Goal: Task Accomplishment & Management: Use online tool/utility

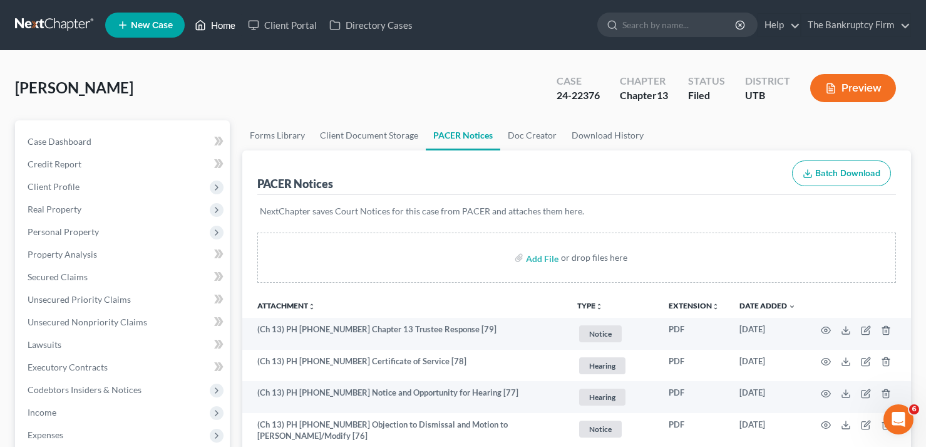
click at [220, 27] on link "Home" at bounding box center [215, 25] width 53 height 23
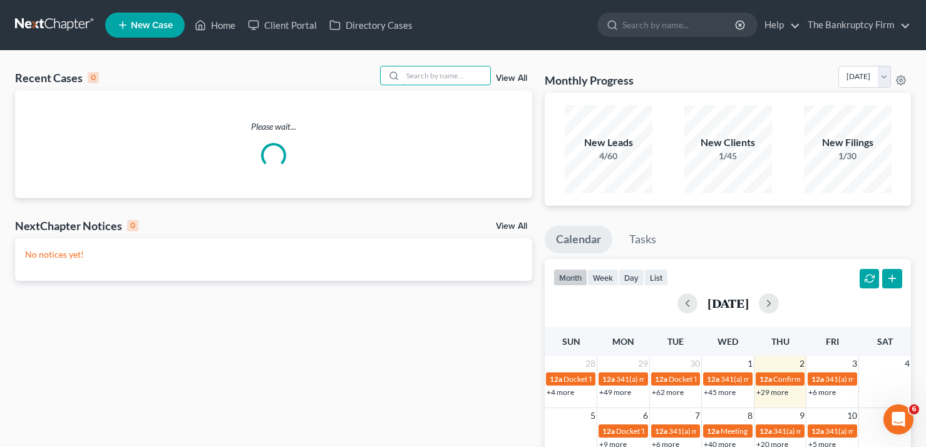
drag, startPoint x: 470, startPoint y: 72, endPoint x: 475, endPoint y: 61, distance: 12.0
click at [470, 71] on input "search" at bounding box center [447, 75] width 88 height 18
type input "[PERSON_NAME]"
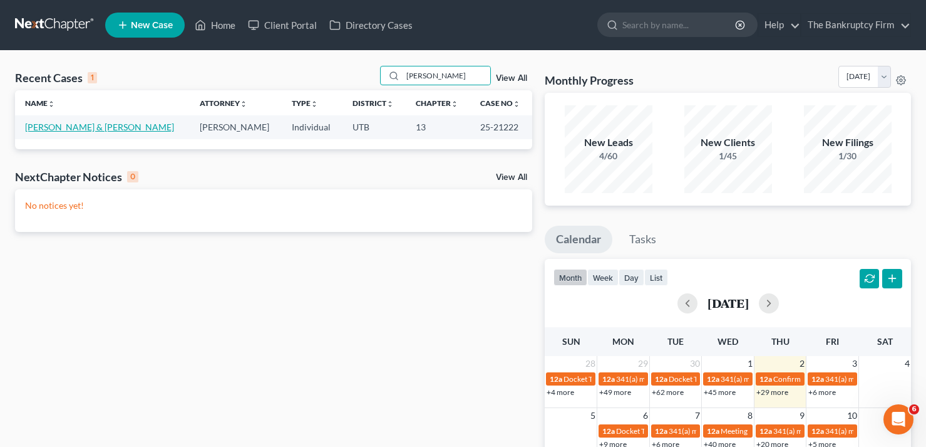
click at [88, 127] on link "[PERSON_NAME] & [PERSON_NAME]" at bounding box center [99, 127] width 149 height 11
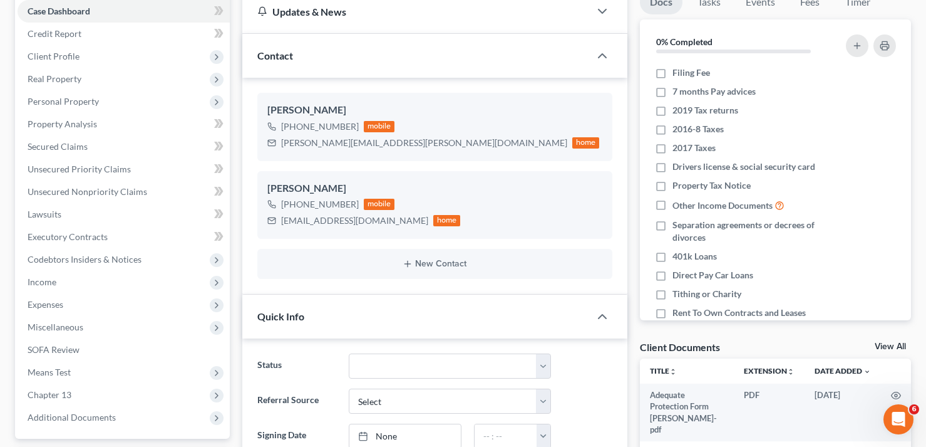
scroll to position [251, 0]
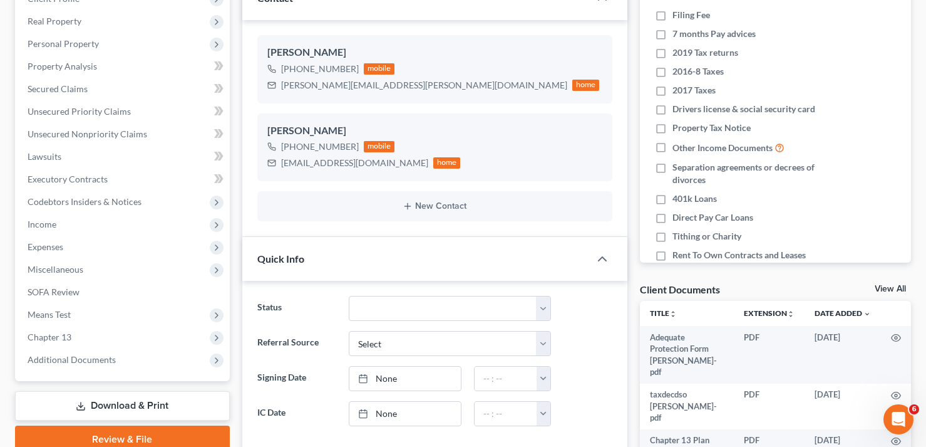
click at [893, 287] on link "View All" at bounding box center [890, 288] width 31 height 9
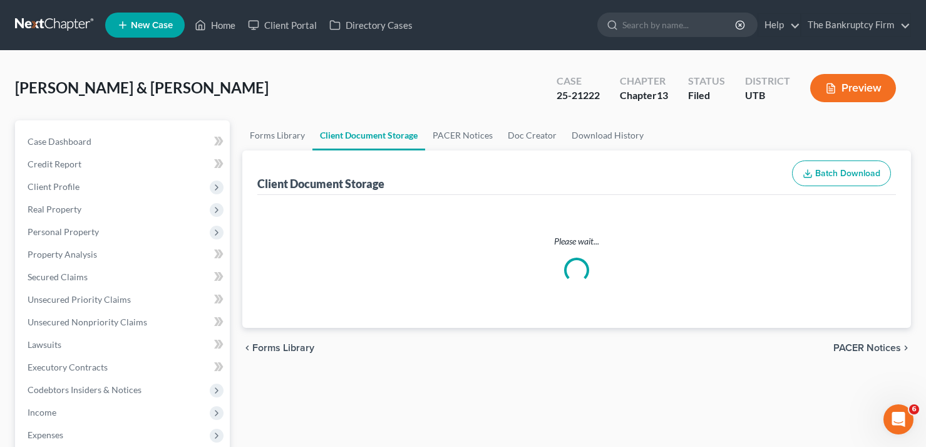
select select "30"
select select "26"
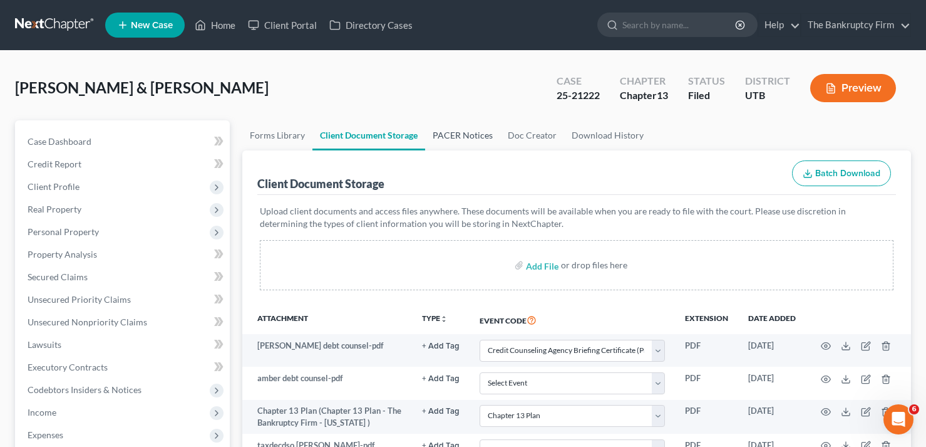
click at [459, 137] on link "PACER Notices" at bounding box center [462, 135] width 75 height 30
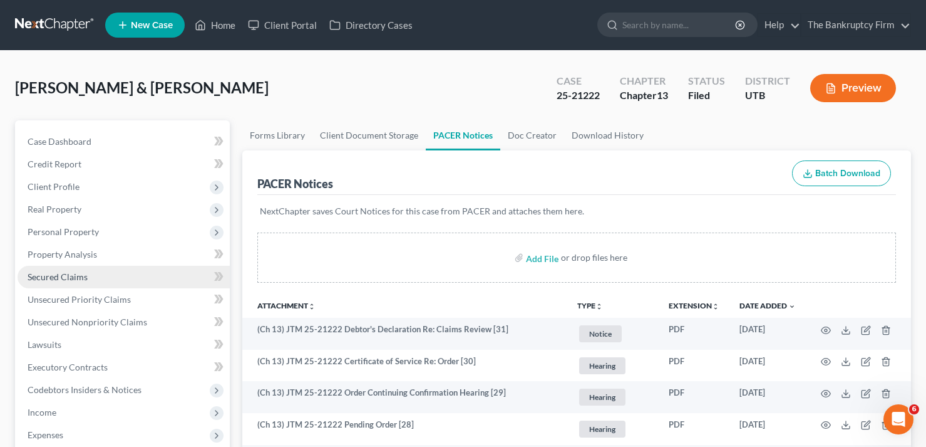
click at [54, 274] on span "Secured Claims" at bounding box center [58, 276] width 60 height 11
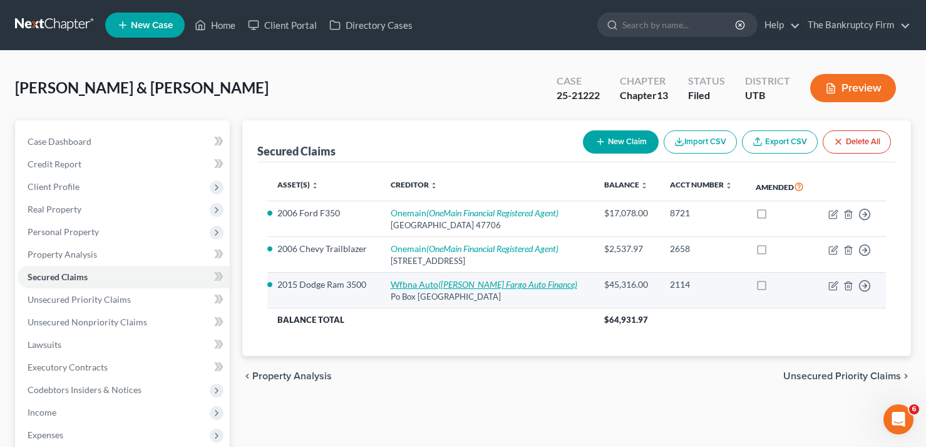
click at [429, 287] on link "Wfbna Auto ([PERSON_NAME] Fargo Auto Finance)" at bounding box center [484, 284] width 187 height 11
select select "28"
select select "2"
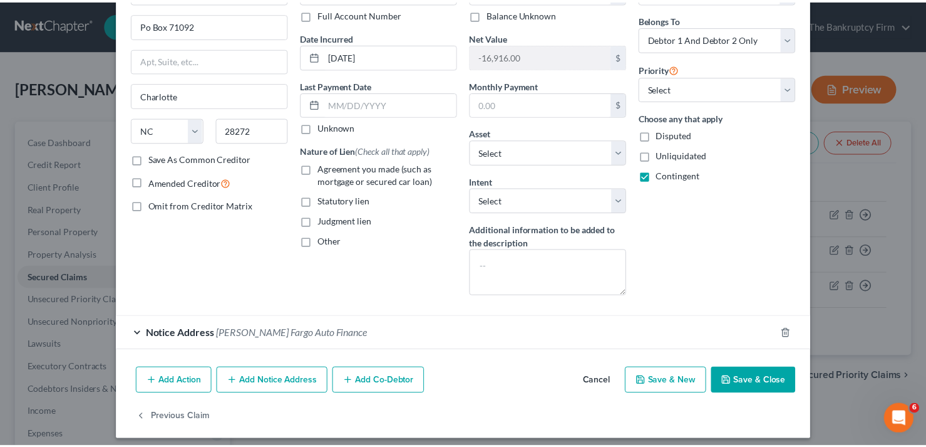
scroll to position [101, 0]
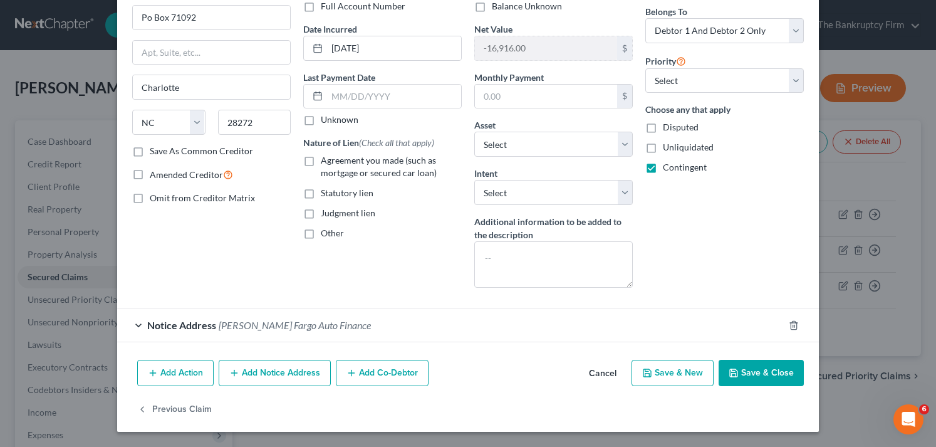
click at [602, 375] on button "Cancel" at bounding box center [603, 373] width 48 height 25
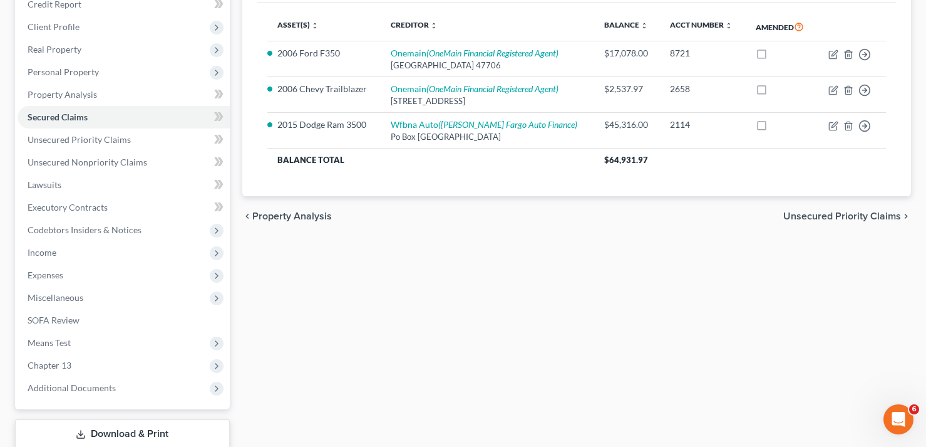
scroll to position [188, 0]
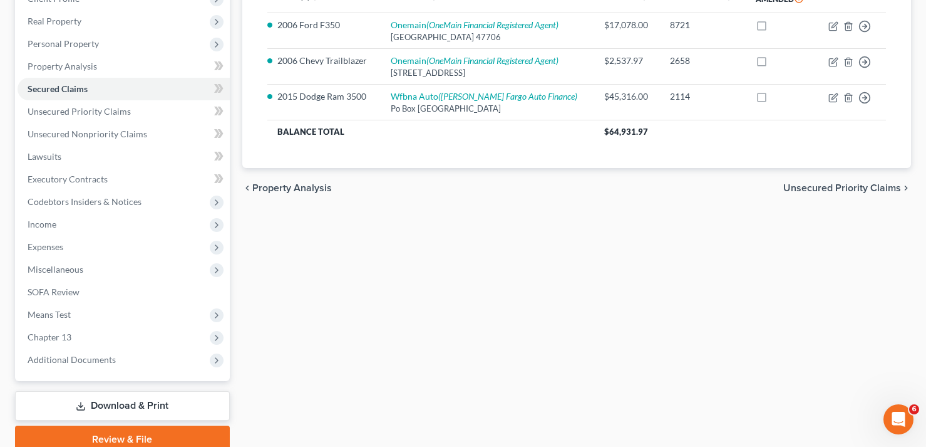
click at [241, 269] on div "Secured Claims New Claim Import CSV Export CSV Delete All Asset(s) expand_more …" at bounding box center [576, 192] width 681 height 520
click at [248, 300] on div "Secured Claims New Claim Import CSV Export CSV Delete All Asset(s) expand_more …" at bounding box center [576, 192] width 681 height 520
click at [75, 343] on span "Chapter 13" at bounding box center [124, 337] width 212 height 23
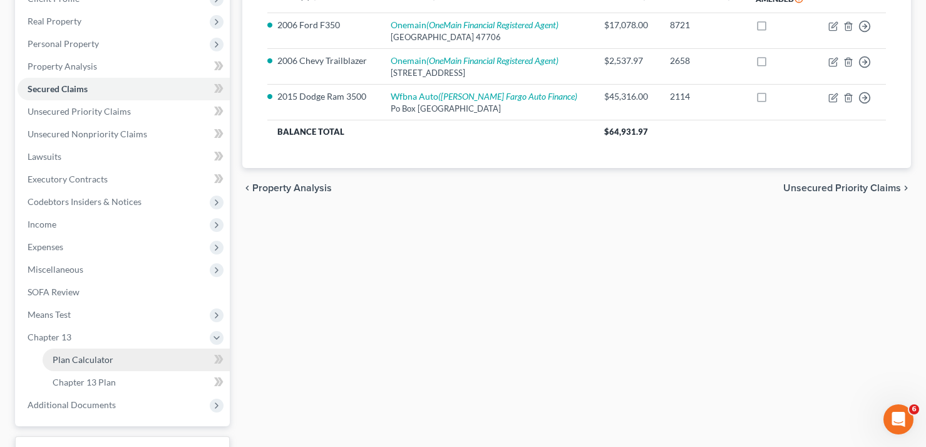
click at [80, 355] on span "Plan Calculator" at bounding box center [83, 359] width 61 height 11
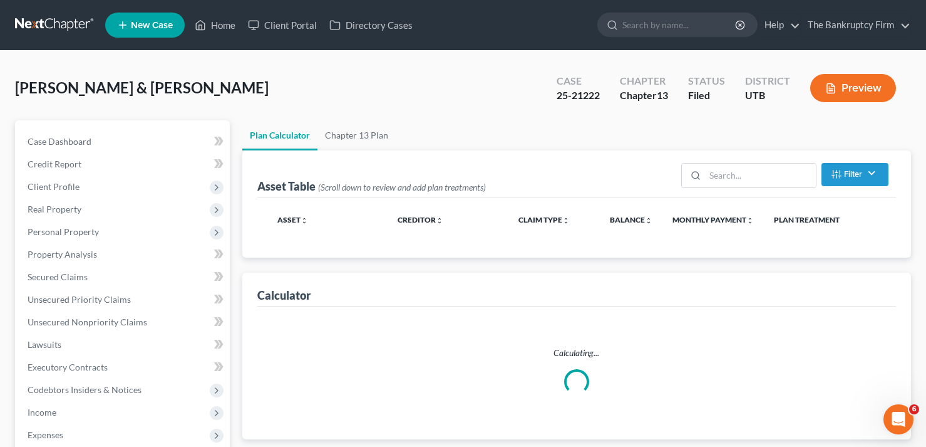
drag, startPoint x: 277, startPoint y: 291, endPoint x: 479, endPoint y: 214, distance: 216.5
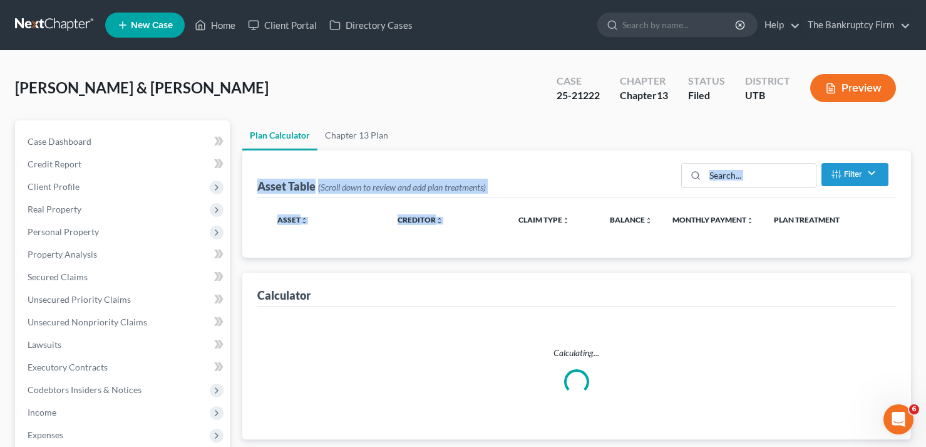
select select "59"
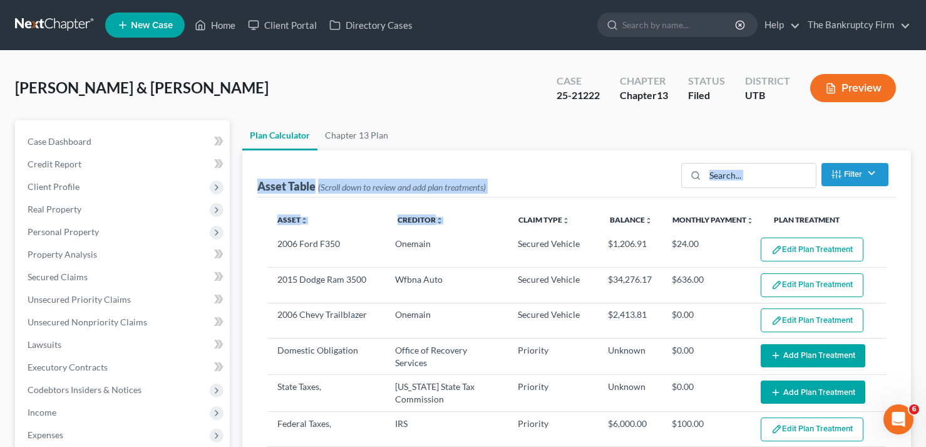
select select "59"
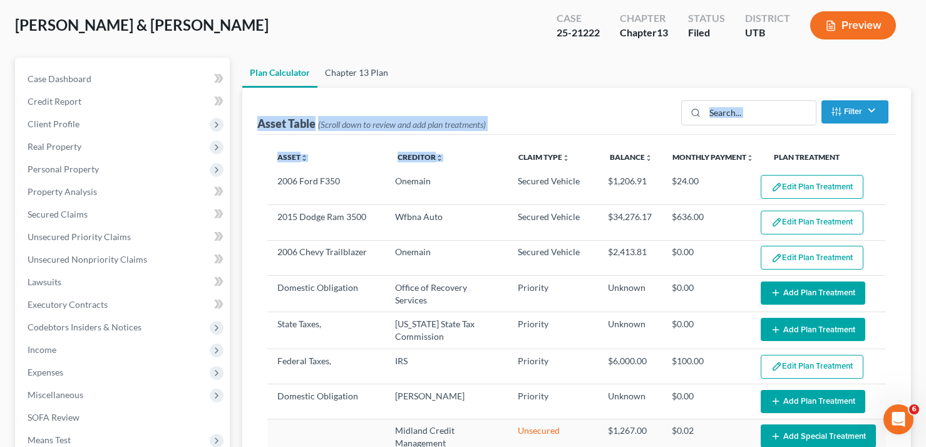
click at [361, 81] on link "Chapter 13 Plan" at bounding box center [357, 73] width 78 height 30
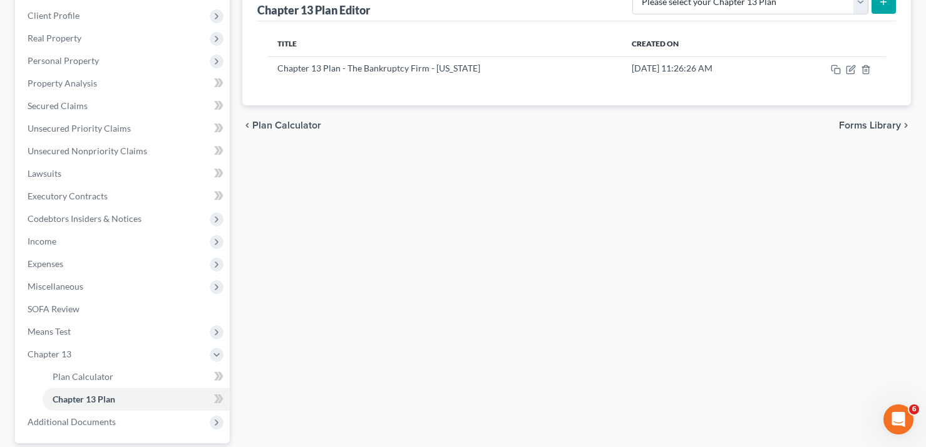
scroll to position [162, 0]
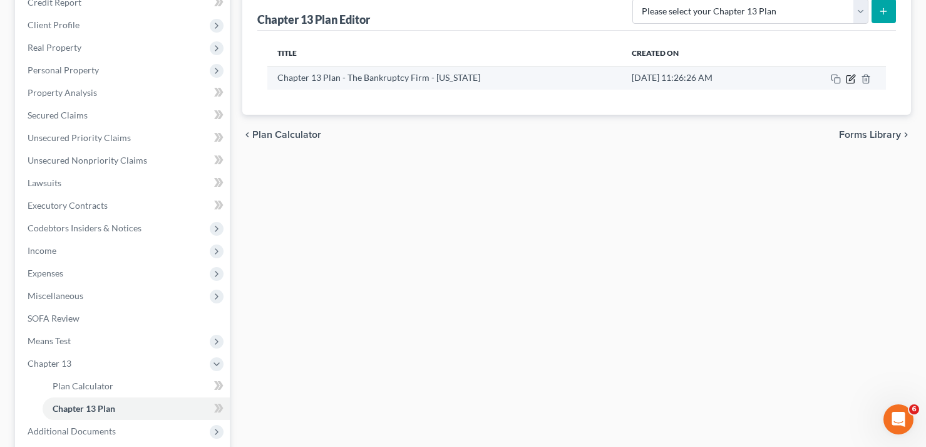
click at [851, 78] on icon "button" at bounding box center [852, 78] width 6 height 6
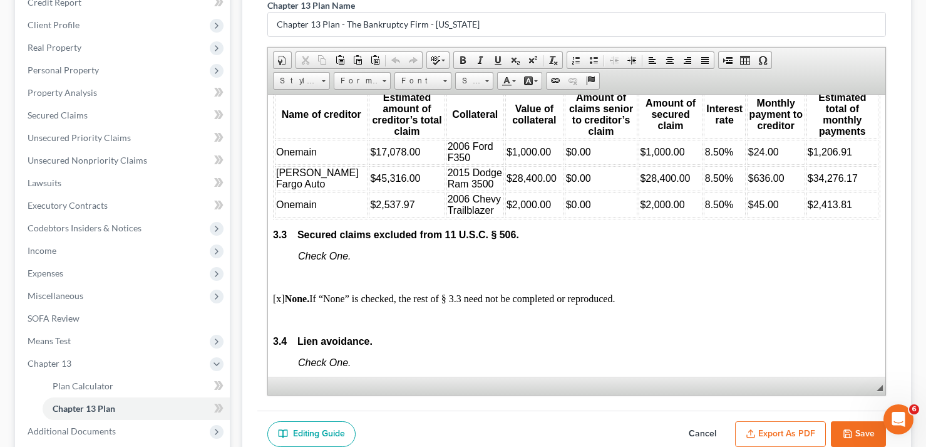
scroll to position [1754, 0]
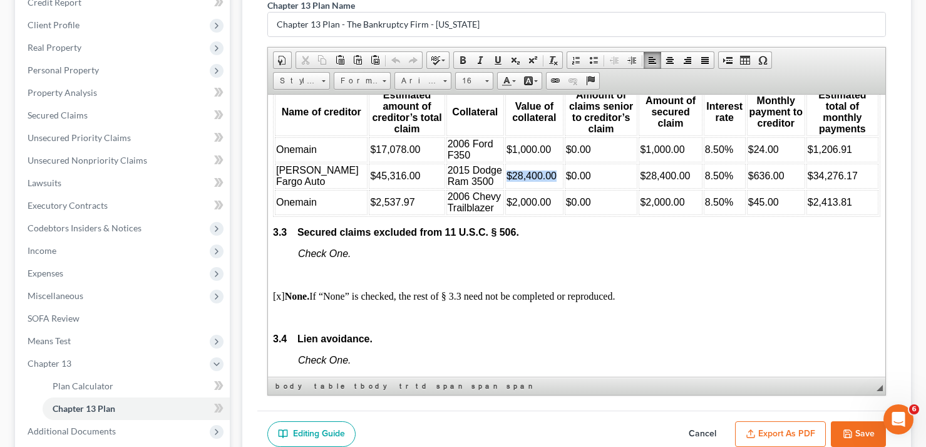
drag, startPoint x: 475, startPoint y: 182, endPoint x: 522, endPoint y: 179, distance: 47.7
click at [522, 179] on span "$28,400.00" at bounding box center [531, 175] width 50 height 11
copy span "$28,400.00"
paste body
drag, startPoint x: 844, startPoint y: 179, endPoint x: 792, endPoint y: 184, distance: 52.2
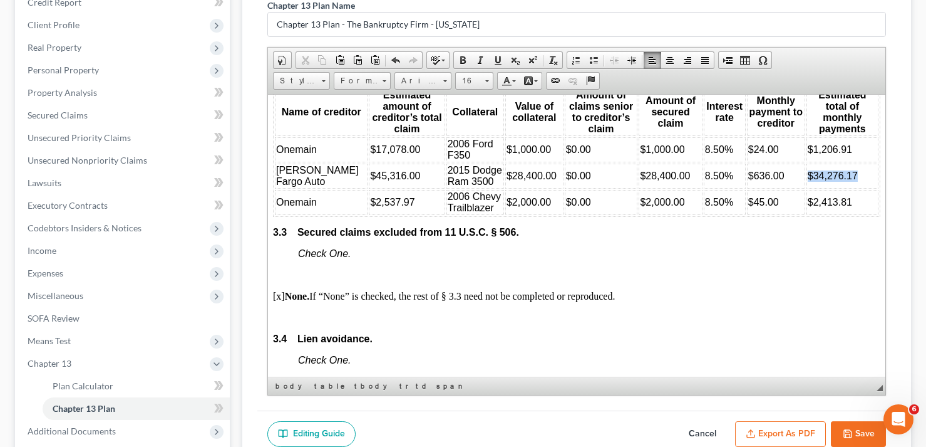
click at [806, 184] on td "$34,276.17" at bounding box center [842, 175] width 72 height 25
copy span "$34,276.17"
drag, startPoint x: 239, startPoint y: 195, endPoint x: 234, endPoint y: 202, distance: 8.5
click at [239, 195] on div "Plan Calculator Chapter 13 Plan Chapter 13 Plan Name Chapter 13 Plan - The Bank…" at bounding box center [576, 242] width 681 height 566
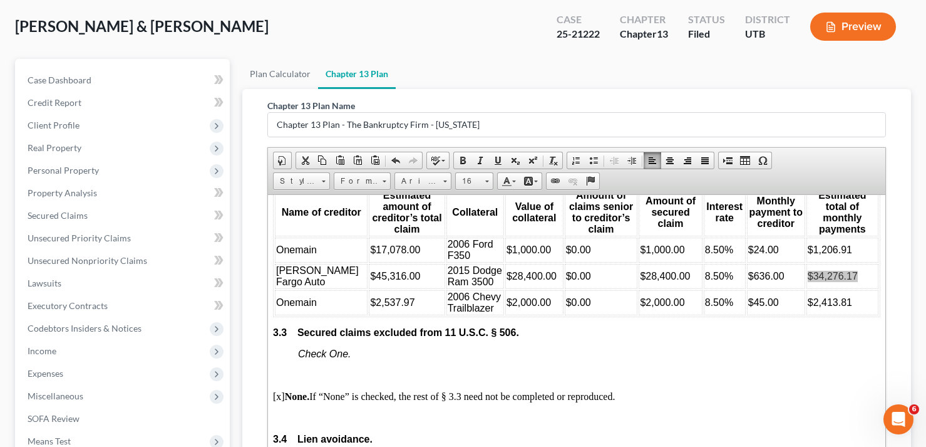
scroll to position [0, 0]
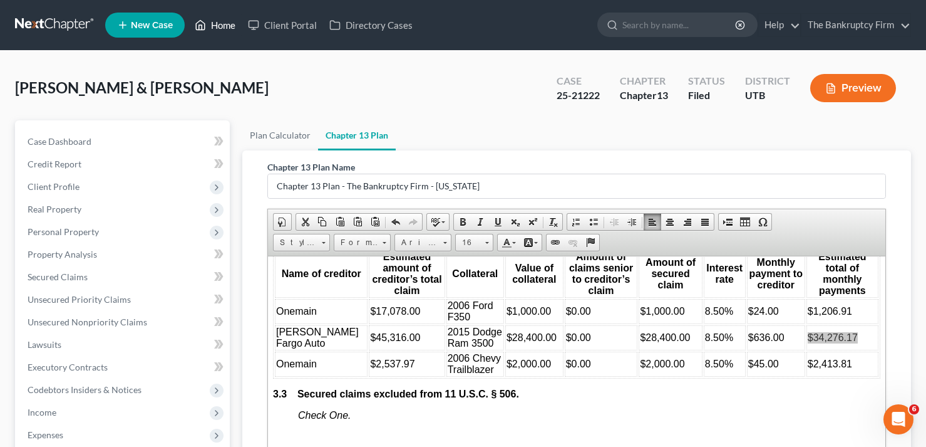
click at [223, 24] on link "Home" at bounding box center [215, 25] width 53 height 23
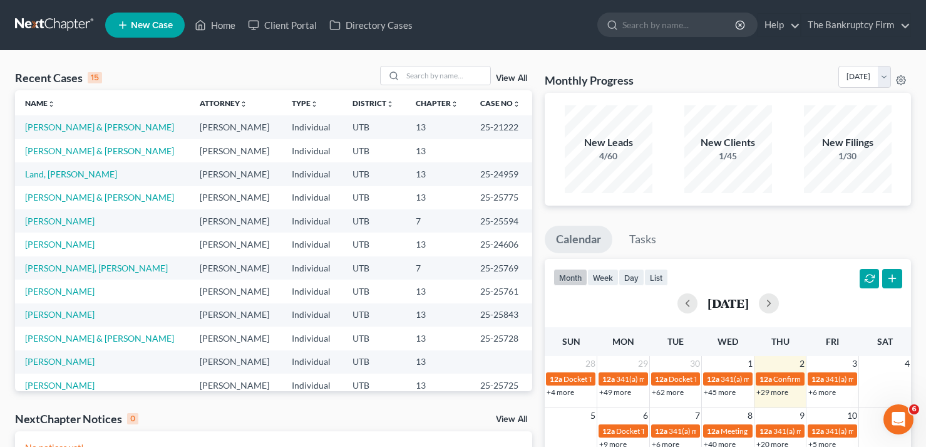
click at [217, 56] on div "Recent Cases 15 View All Name unfold_more expand_more expand_less Attorney unfo…" at bounding box center [463, 376] width 926 height 650
